Goal: Task Accomplishment & Management: Manage account settings

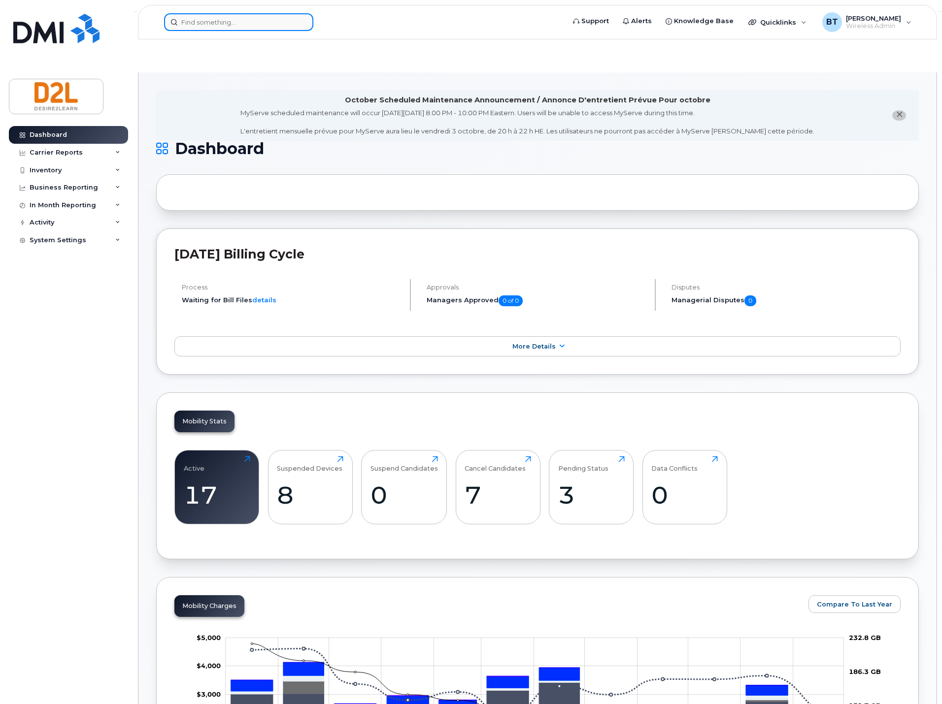
click at [234, 24] on input at bounding box center [238, 22] width 149 height 18
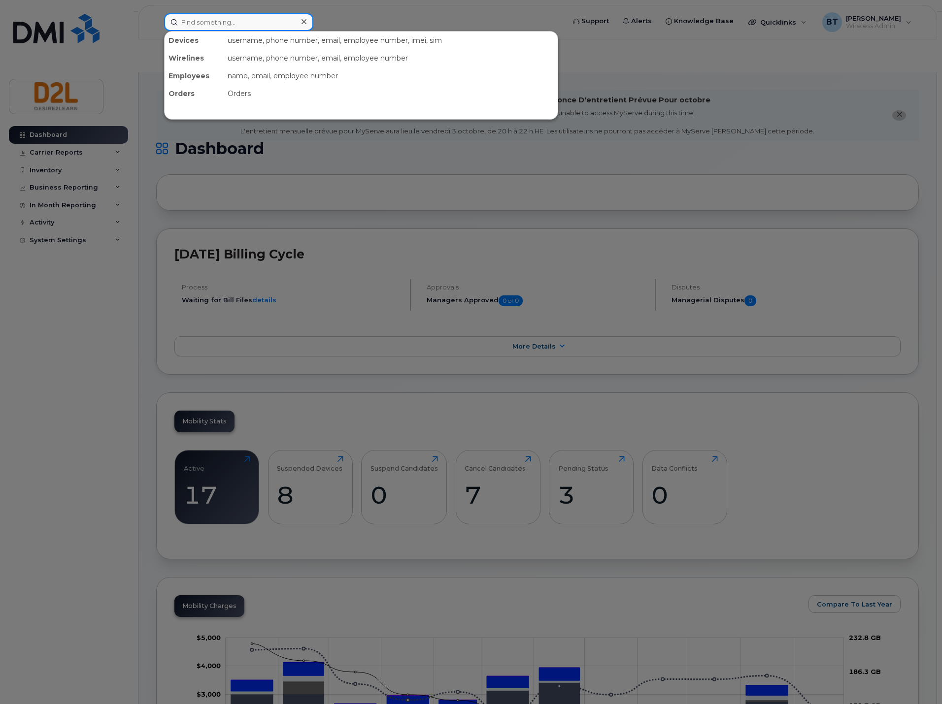
paste input "7179"
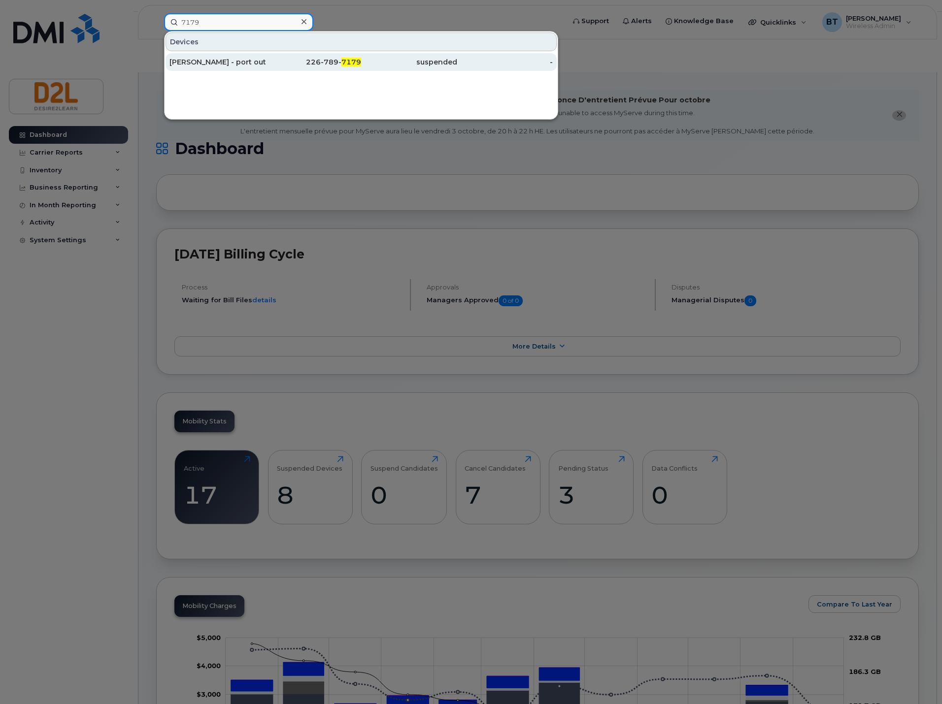
type input "7179"
click at [242, 61] on div "[PERSON_NAME] - port out pending [DATE]" at bounding box center [217, 62] width 96 height 10
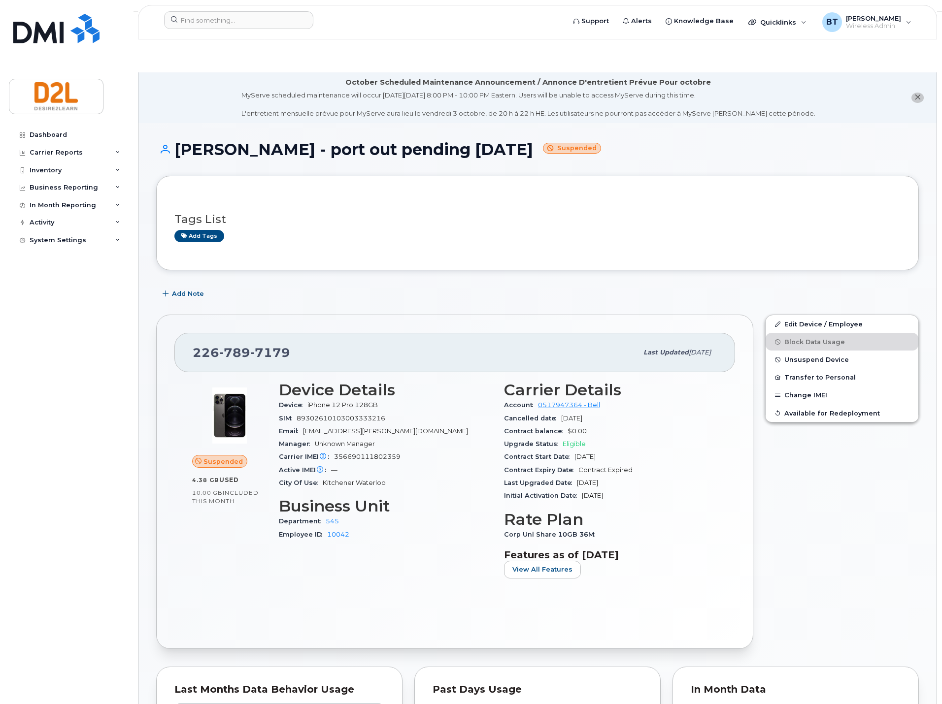
click at [822, 516] on div "Edit Device / Employee Block Data Usage Unsuspend Device Transfer to Personal C…" at bounding box center [841, 482] width 165 height 346
click at [818, 315] on link "Edit Device / Employee" at bounding box center [841, 324] width 153 height 18
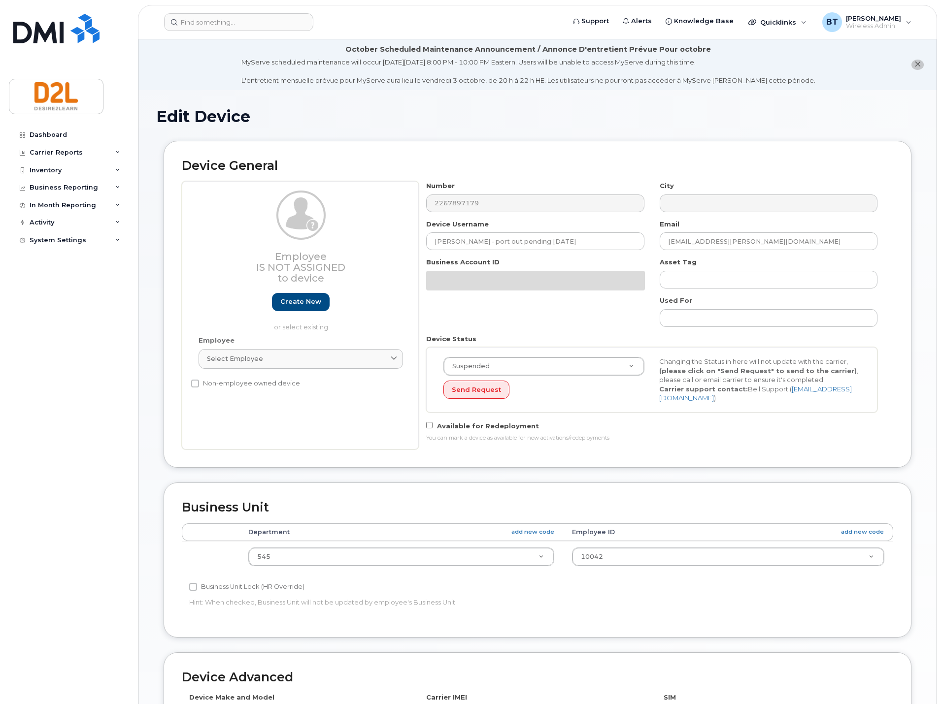
select select "162788"
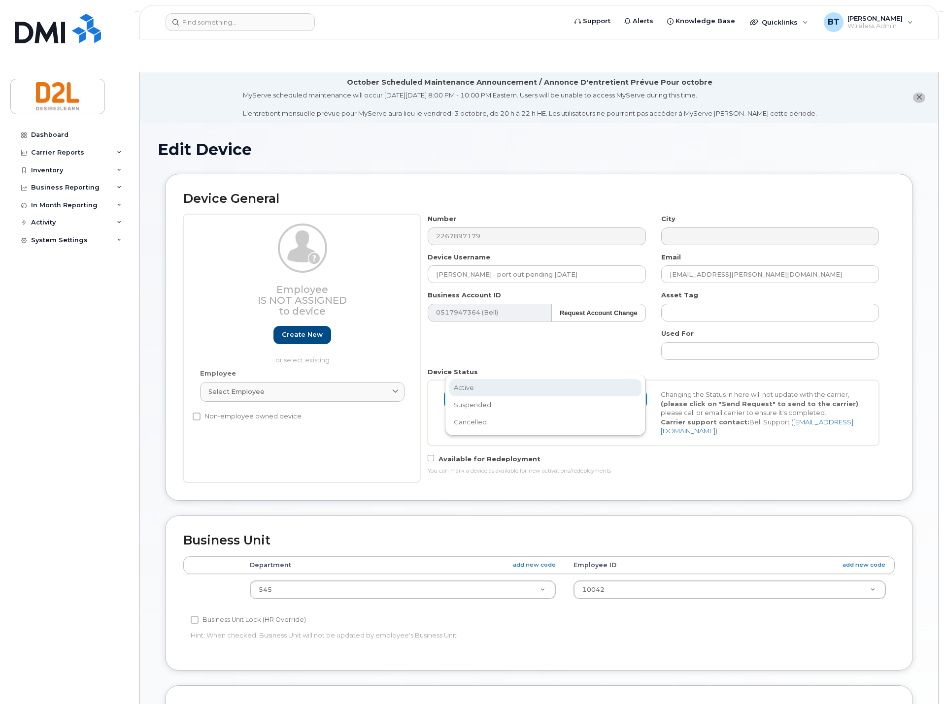
scroll to position [0, 3]
drag, startPoint x: 517, startPoint y: 384, endPoint x: 515, endPoint y: 427, distance: 42.9
select select "cancelled"
click at [467, 414] on button "Send Request" at bounding box center [476, 423] width 66 height 18
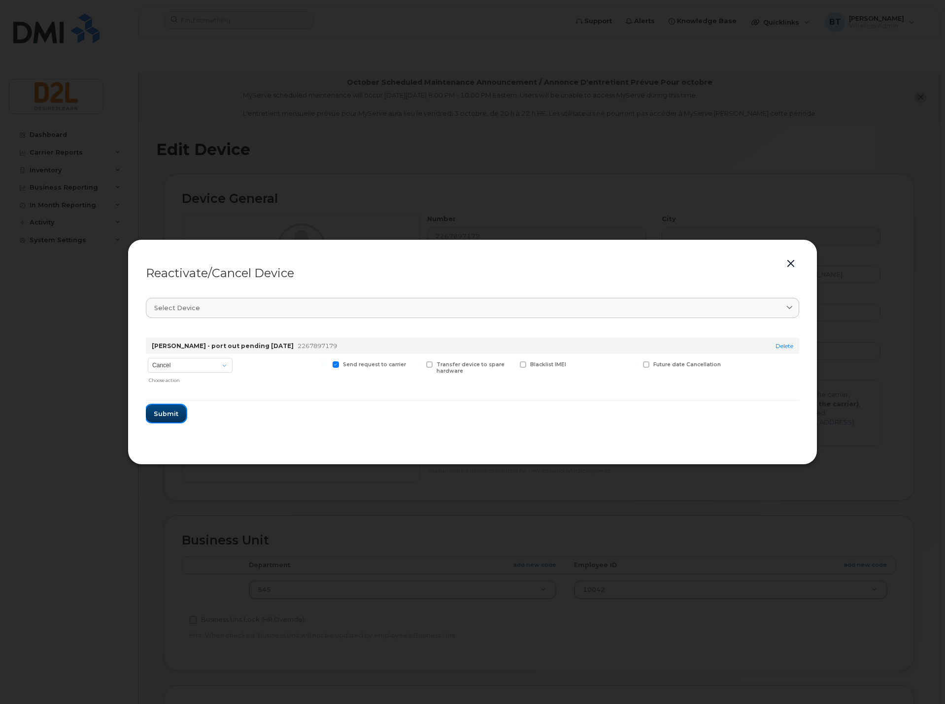
click at [160, 415] on span "Submit" at bounding box center [166, 413] width 25 height 9
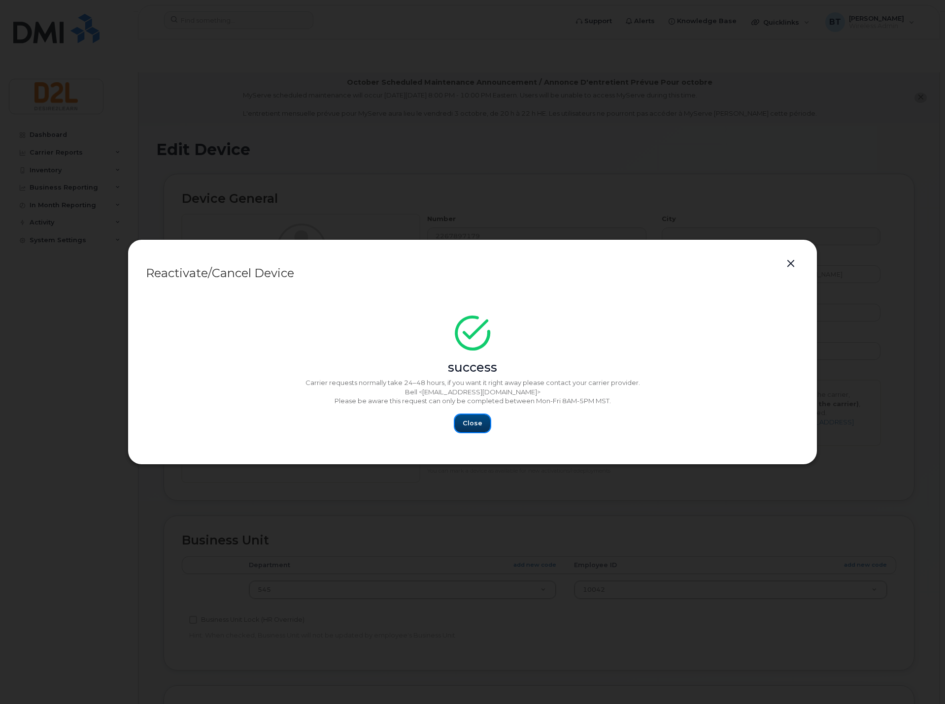
click at [474, 419] on span "Close" at bounding box center [472, 423] width 20 height 9
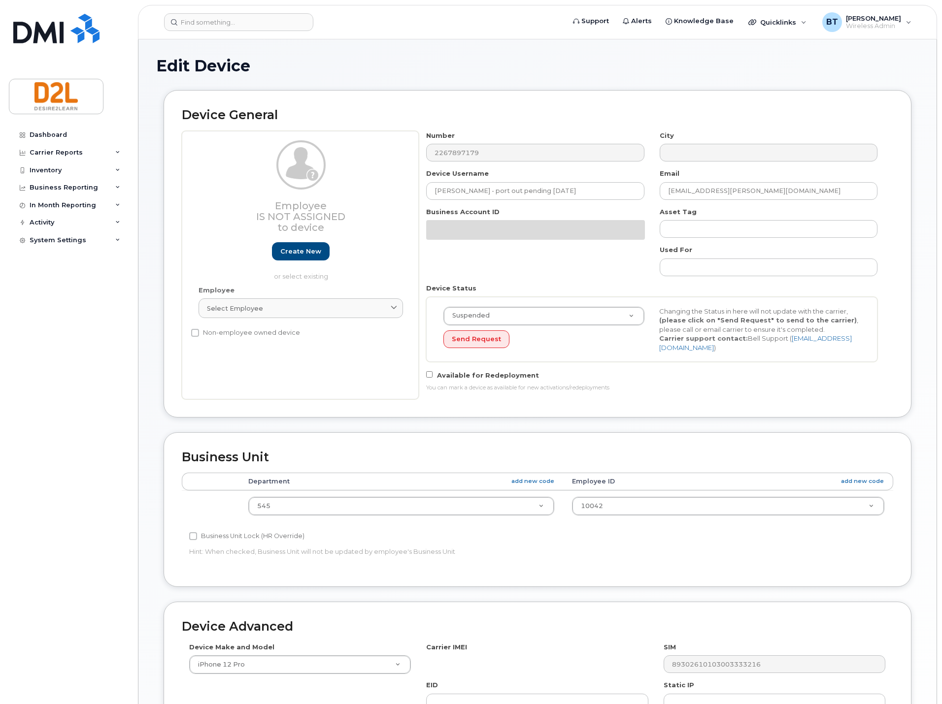
select select "162788"
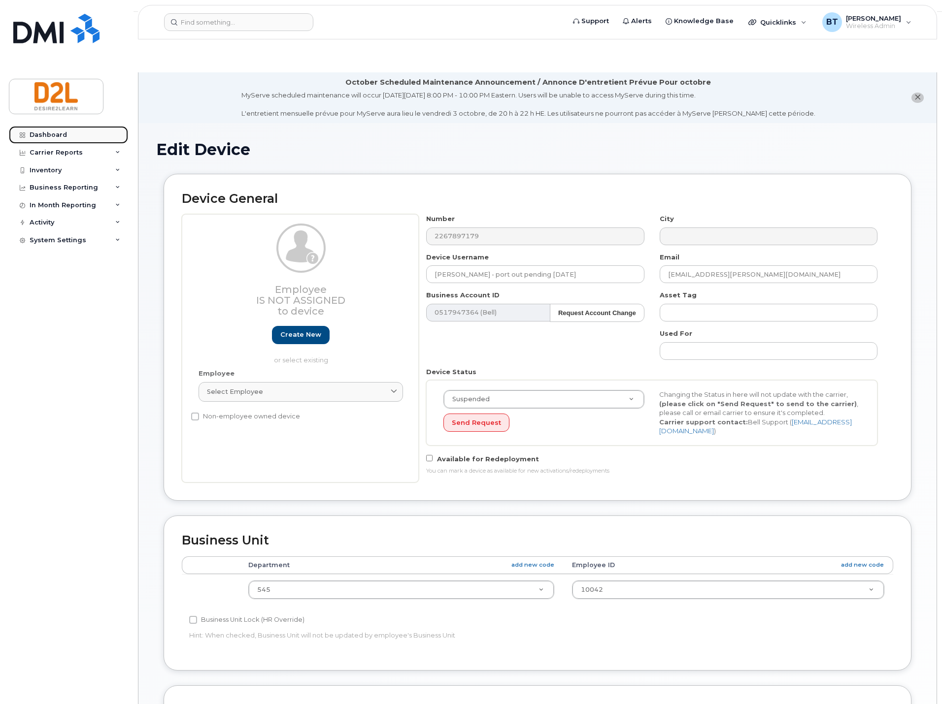
click at [50, 137] on div "Dashboard" at bounding box center [48, 135] width 37 height 8
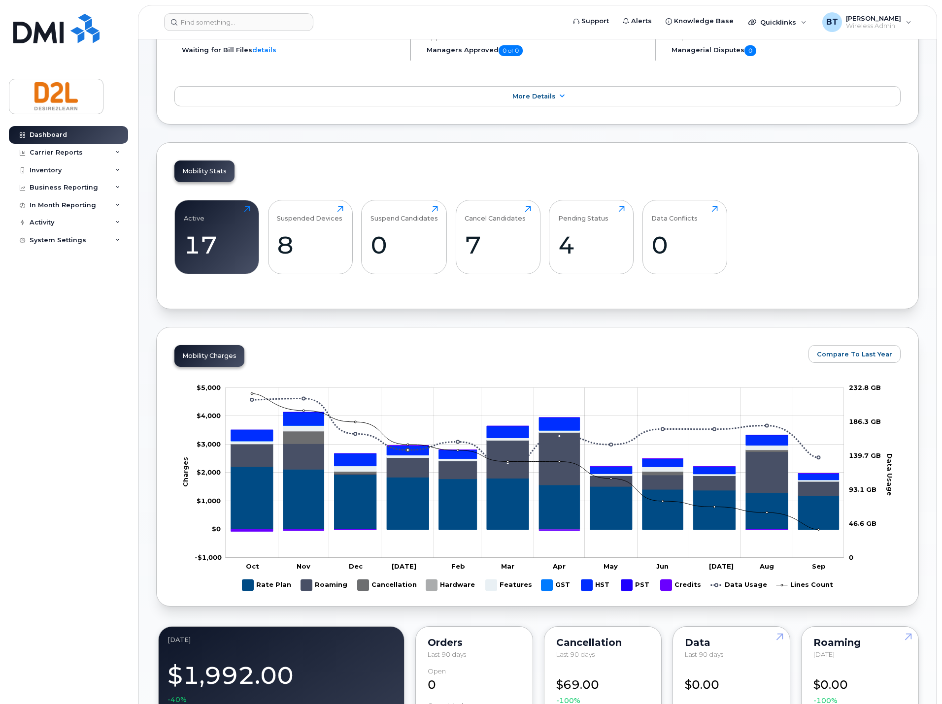
scroll to position [263, 0]
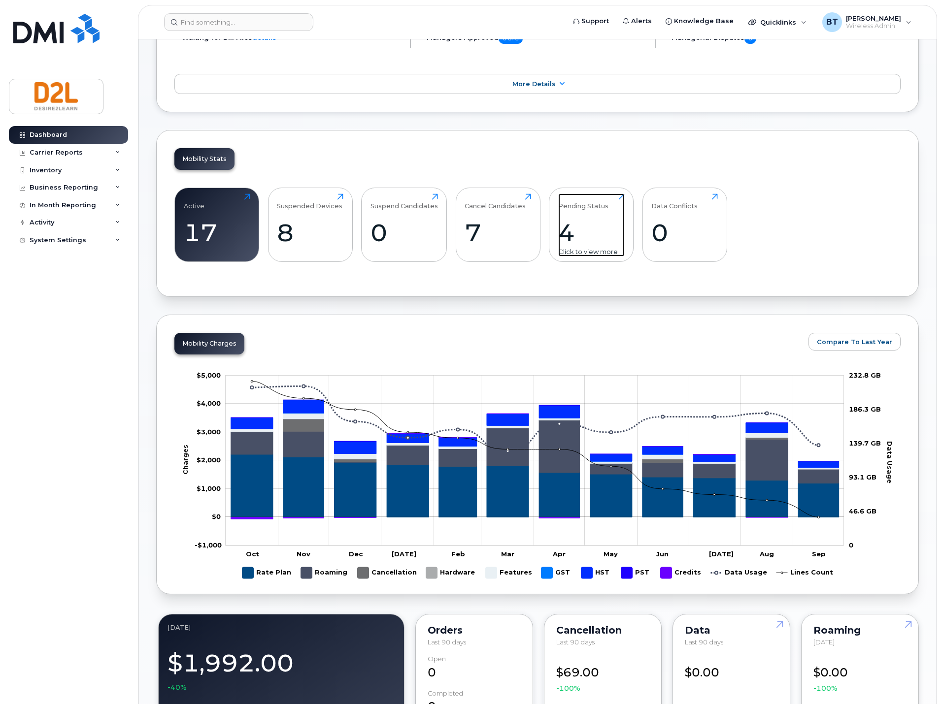
click at [593, 218] on div "4" at bounding box center [591, 232] width 66 height 29
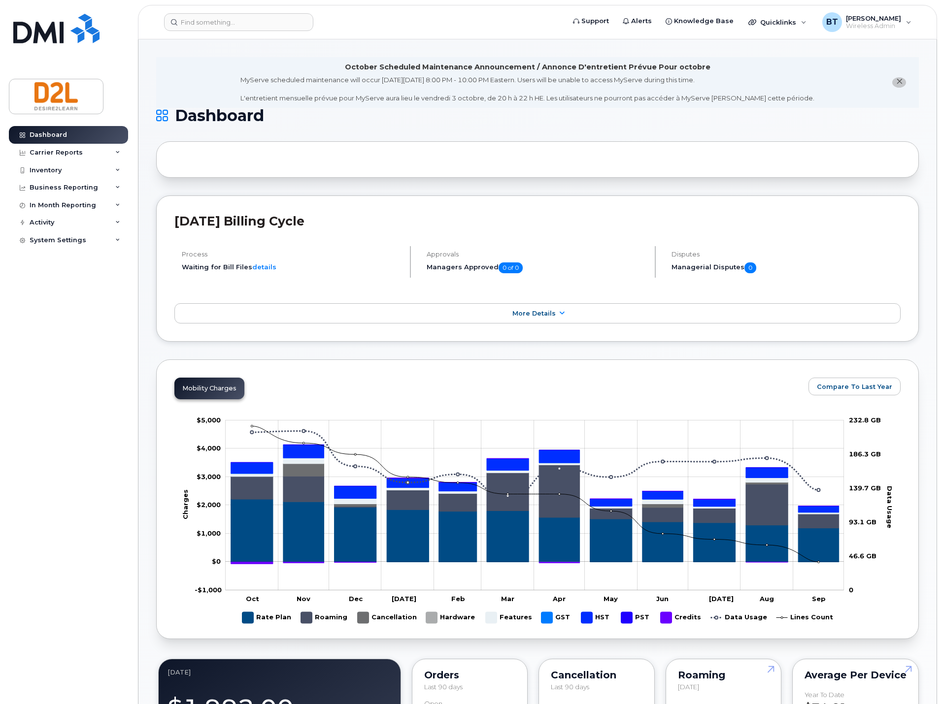
click at [792, 159] on div at bounding box center [537, 159] width 762 height 36
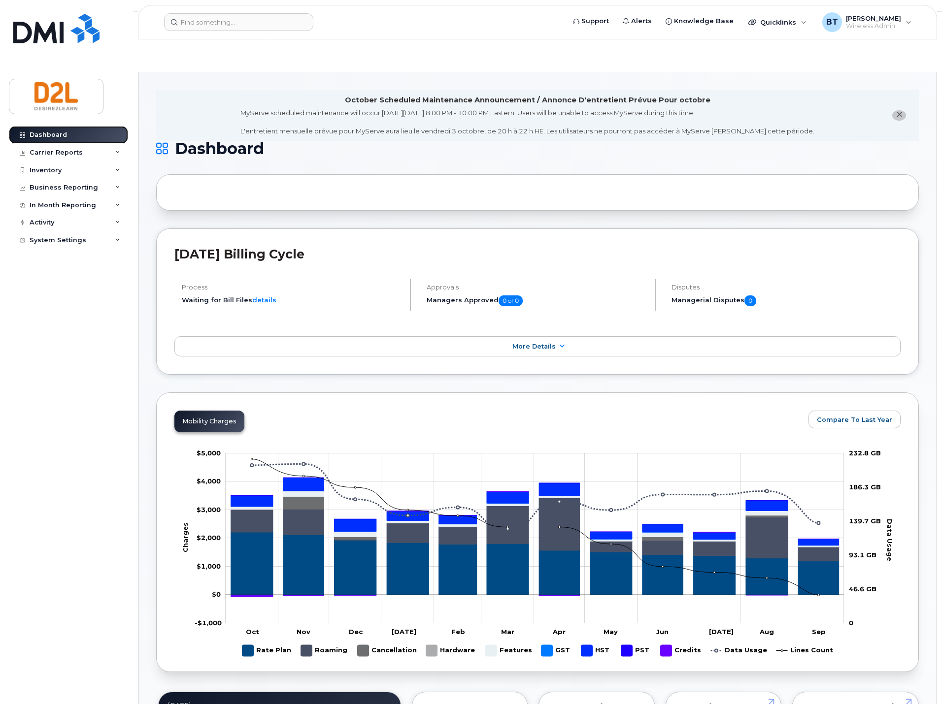
drag, startPoint x: 43, startPoint y: 134, endPoint x: 36, endPoint y: 136, distance: 7.2
click at [42, 134] on div "Dashboard" at bounding box center [48, 135] width 37 height 8
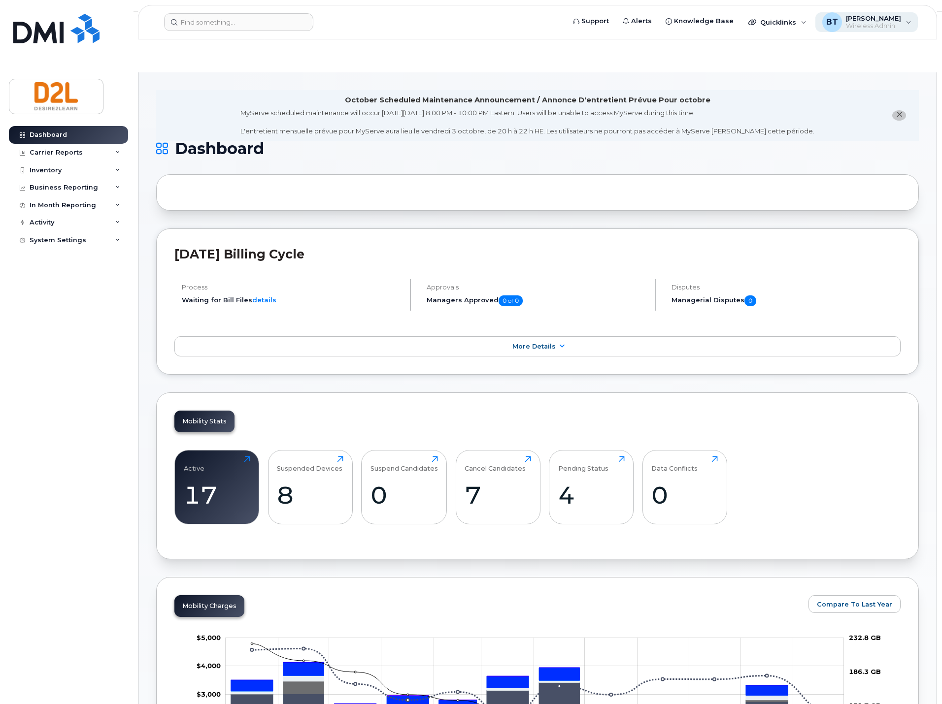
click at [902, 25] on div "BT Bill Trick Wireless Admin" at bounding box center [866, 22] width 103 height 20
click at [801, 101] on div "Sign out" at bounding box center [846, 102] width 142 height 18
click at [897, 111] on icon "close notification" at bounding box center [899, 114] width 6 height 6
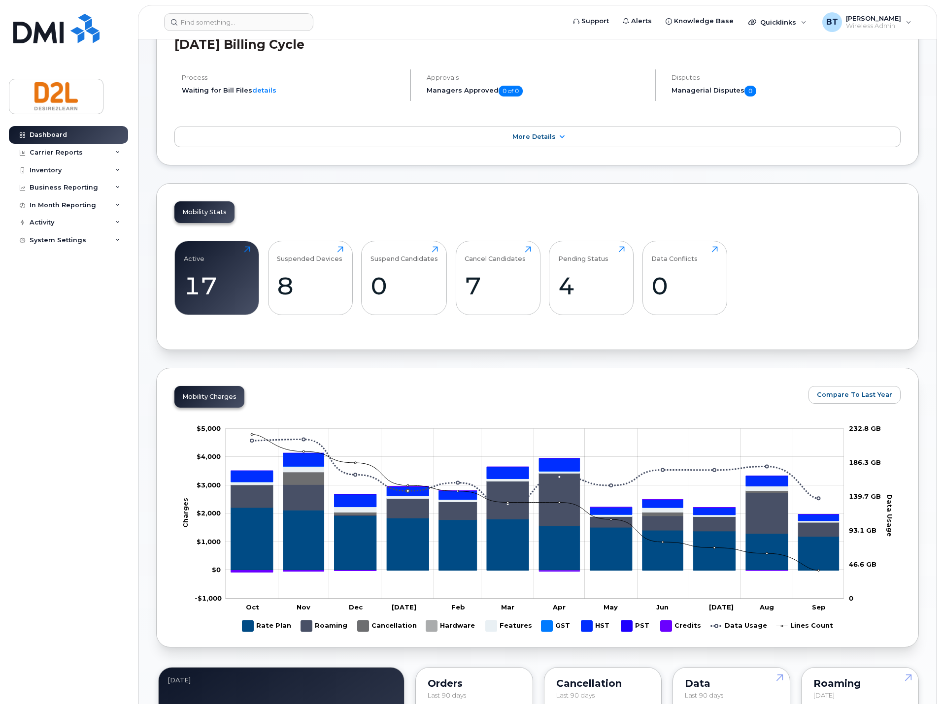
scroll to position [153, 0]
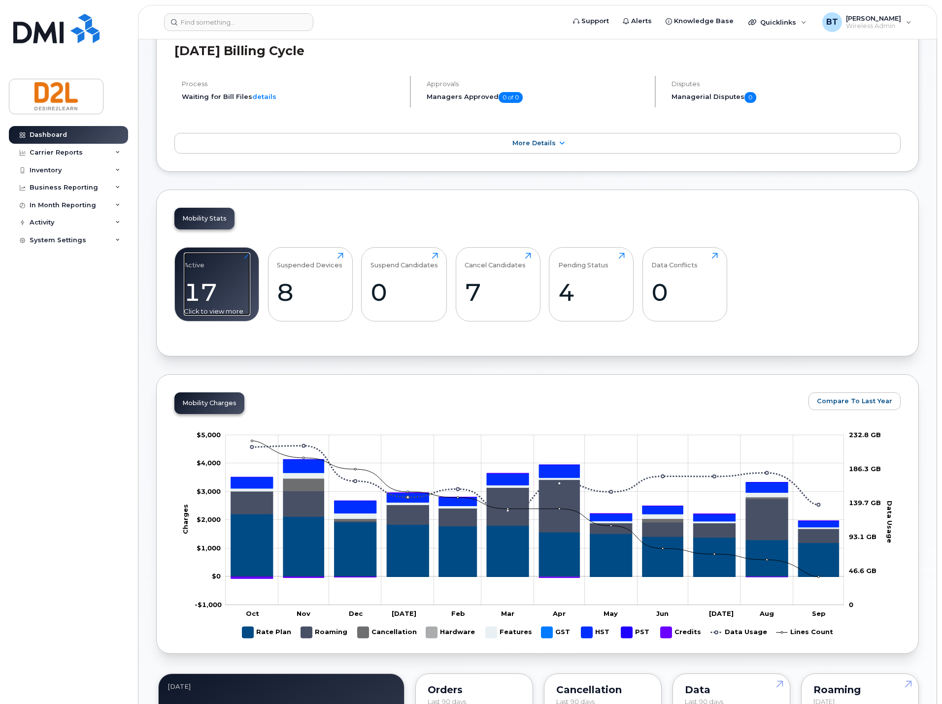
click at [206, 278] on div "17" at bounding box center [217, 292] width 66 height 29
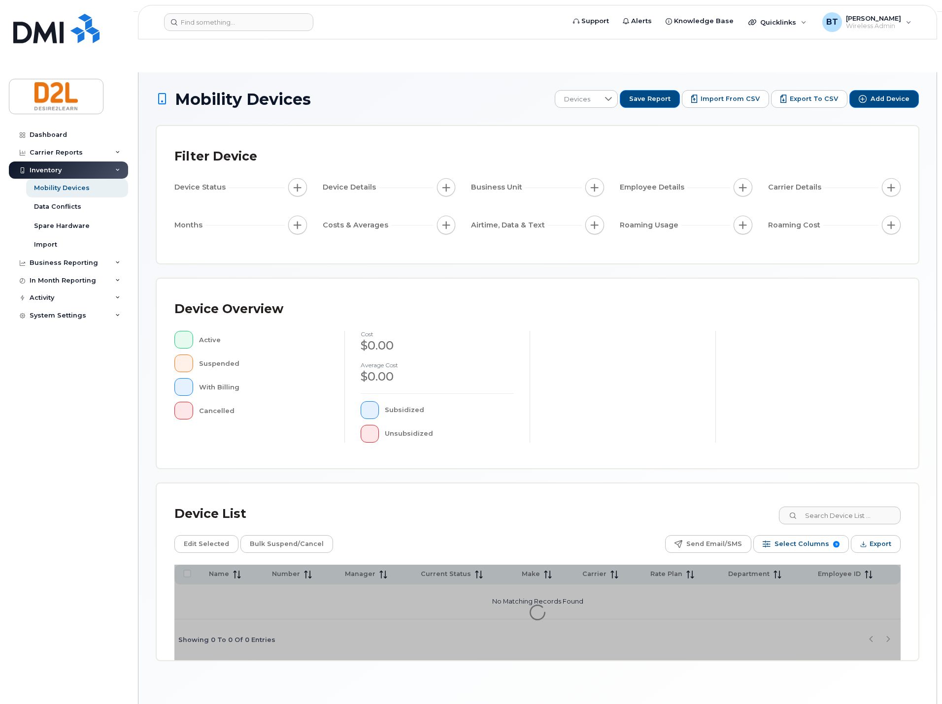
scroll to position [5, 0]
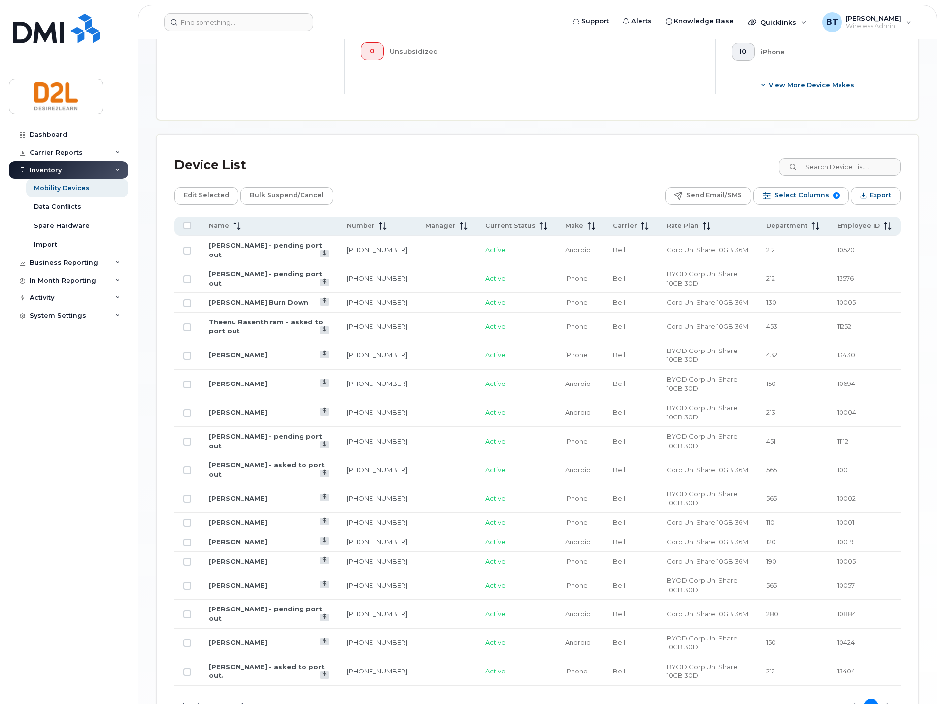
scroll to position [419, 0]
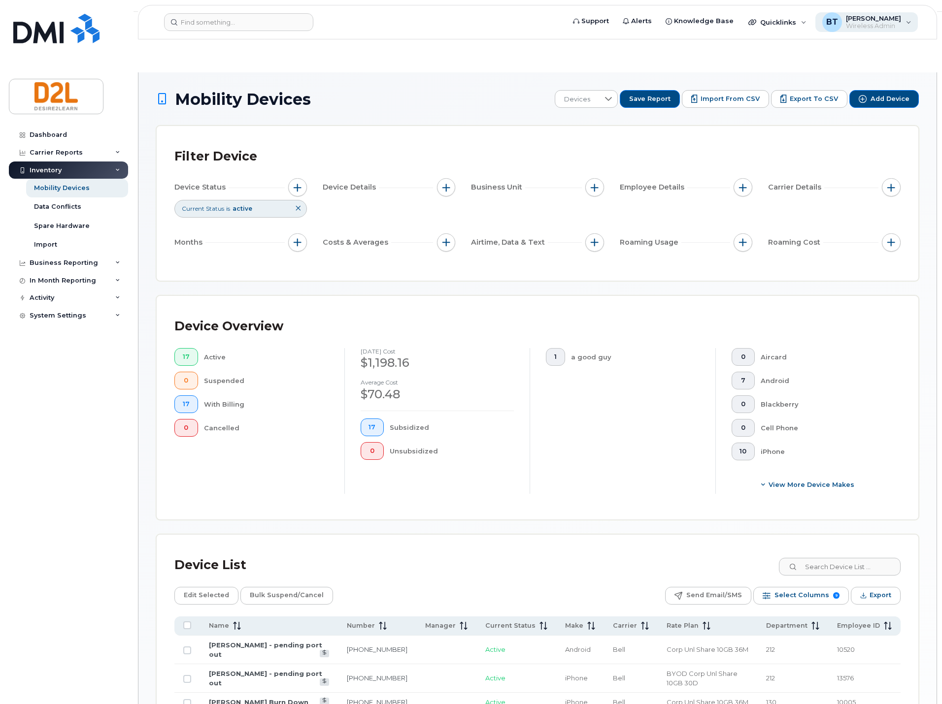
click at [908, 25] on div "BT Bill Trick Wireless Admin" at bounding box center [866, 22] width 103 height 20
click at [817, 101] on div "Sign out" at bounding box center [846, 102] width 142 height 18
